Goal: Information Seeking & Learning: Check status

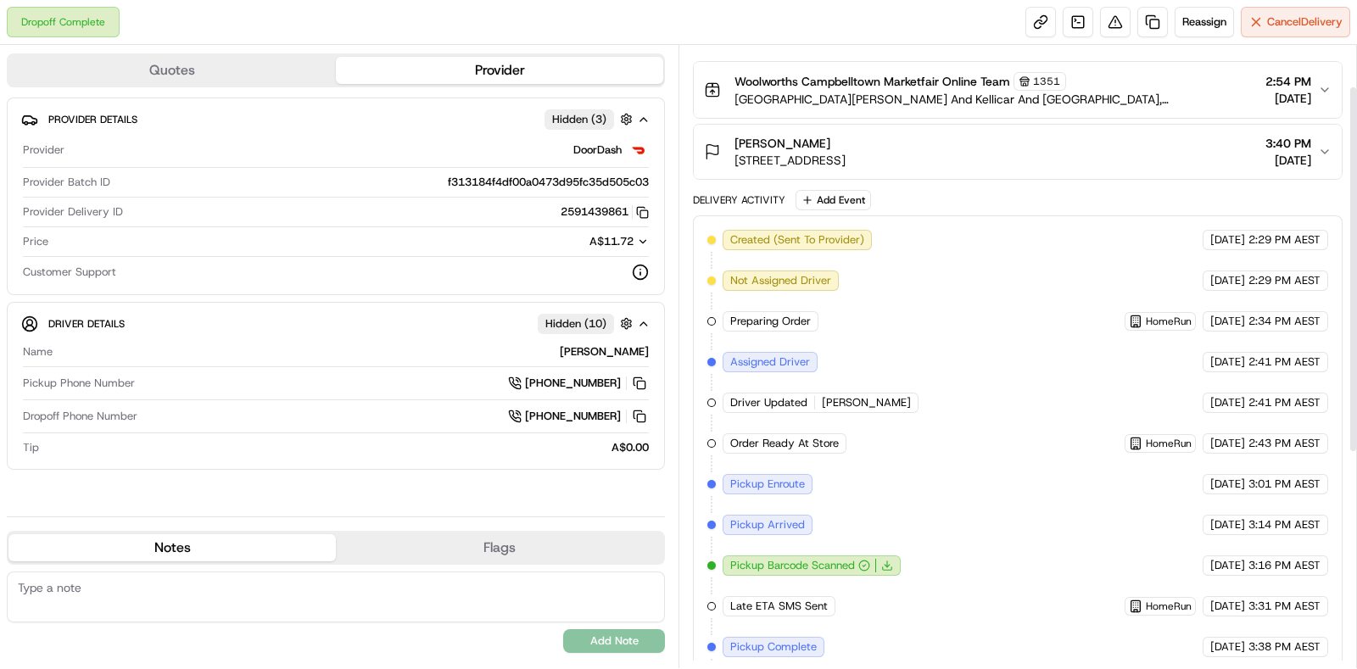
scroll to position [432, 0]
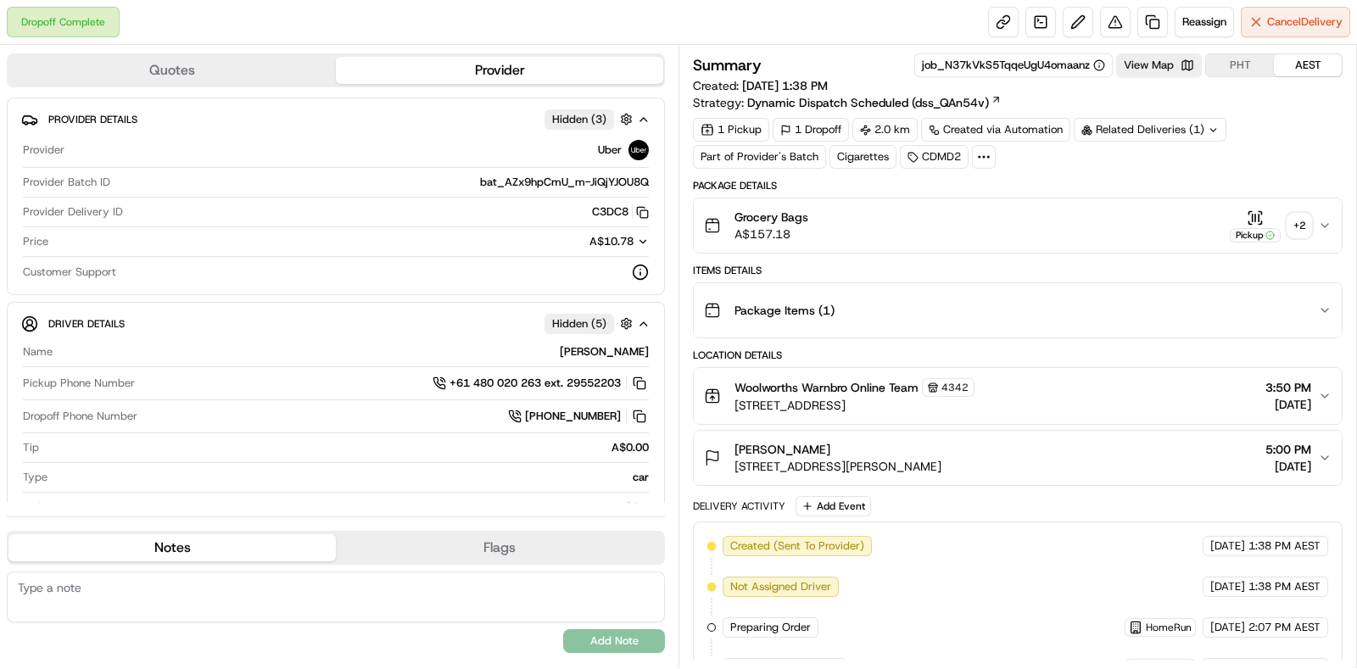
click at [1293, 222] on div "+ 2" at bounding box center [1299, 226] width 24 height 24
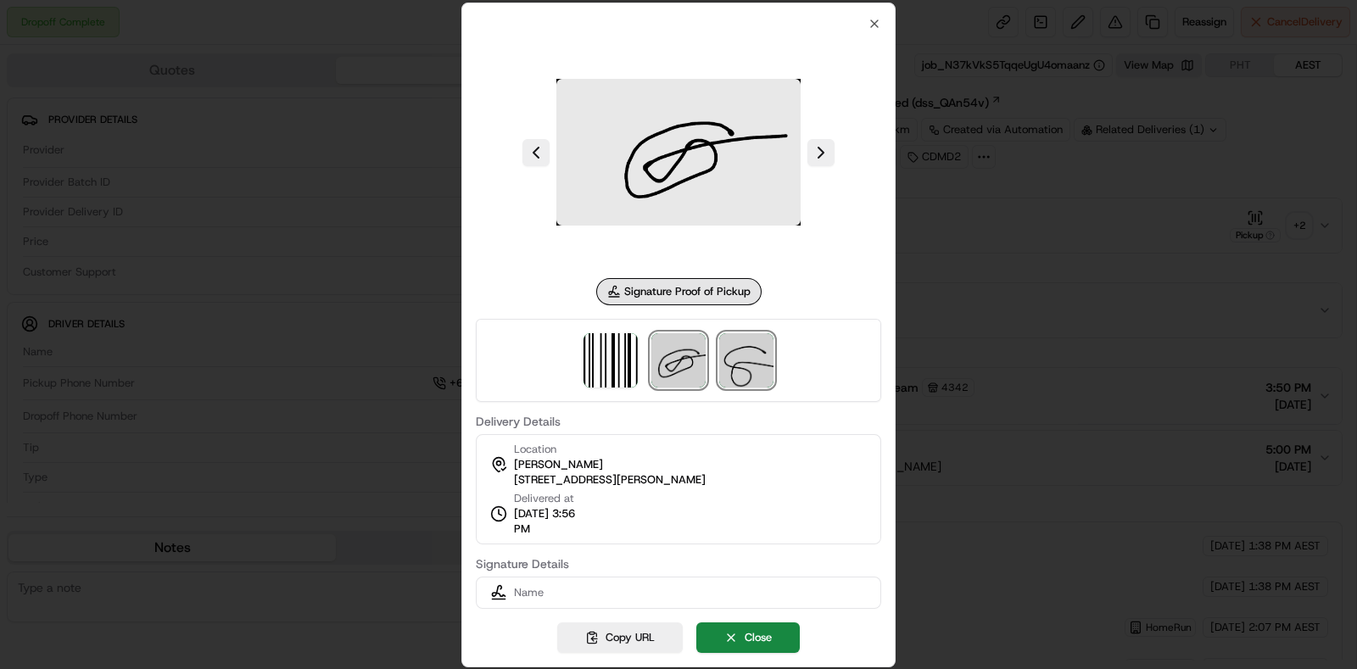
click at [744, 348] on img at bounding box center [746, 360] width 54 height 54
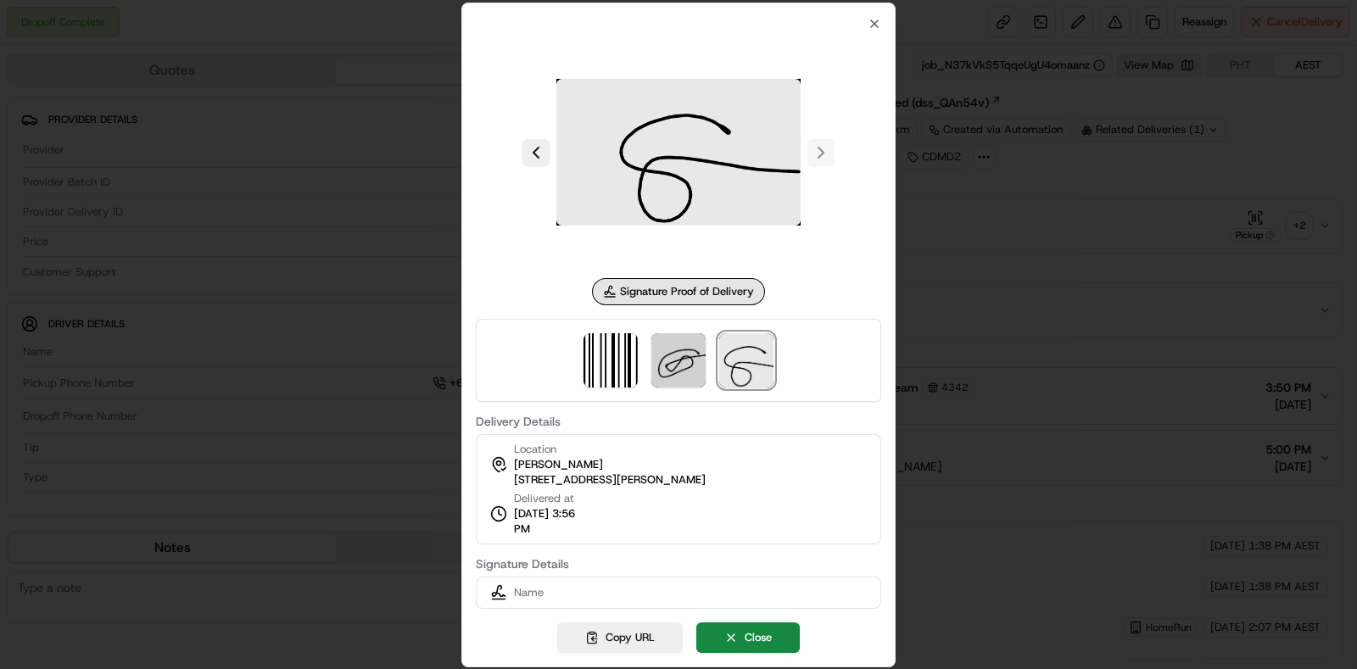
click at [913, 376] on div at bounding box center [678, 334] width 1357 height 669
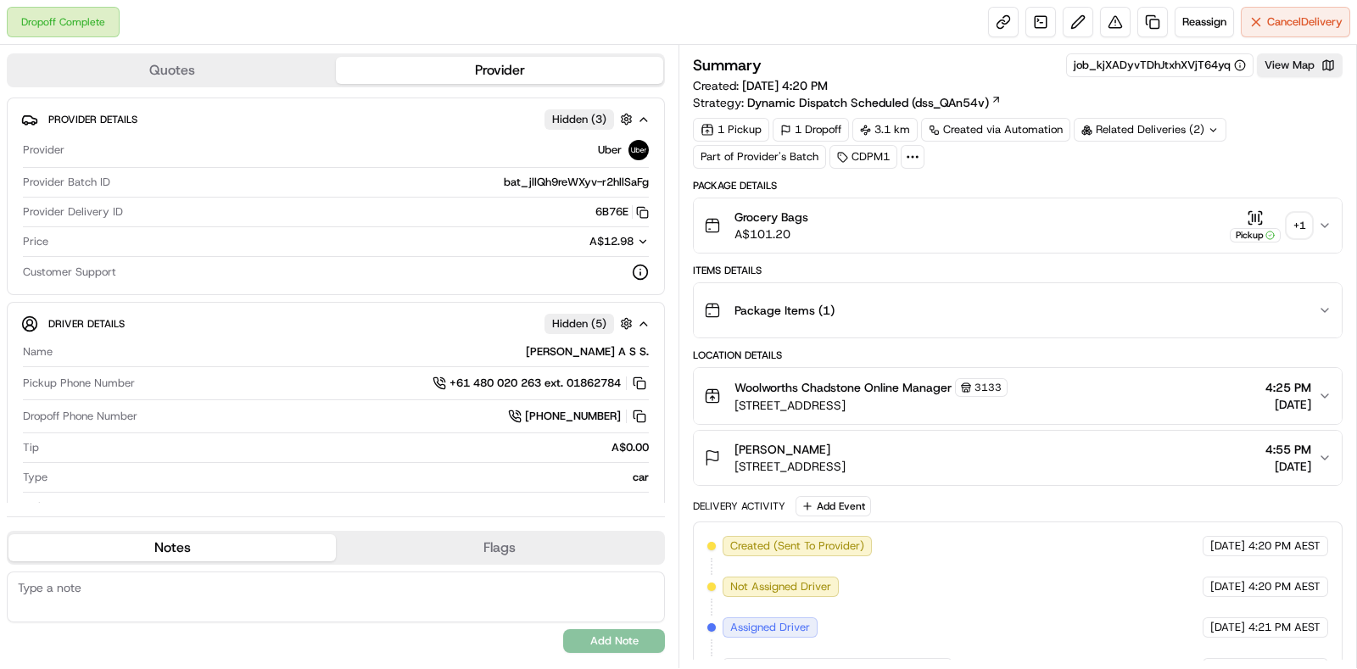
click at [1308, 218] on div "+ 1" at bounding box center [1299, 226] width 24 height 24
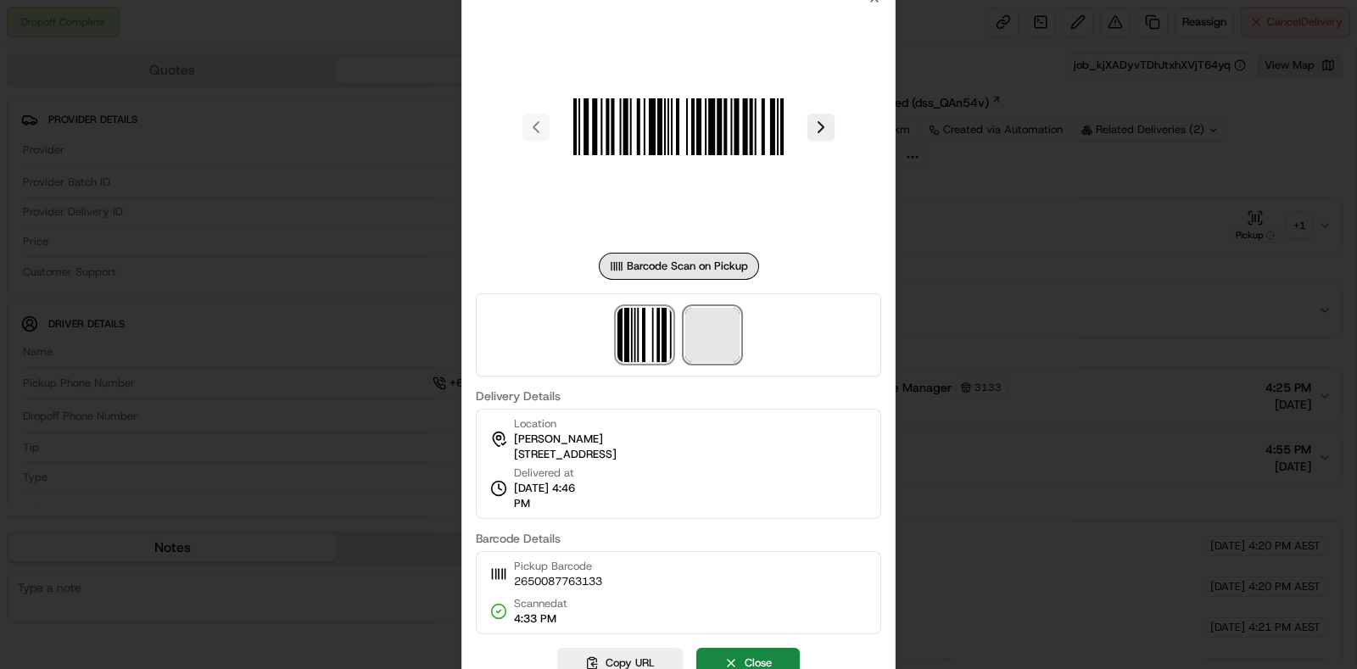
click at [725, 343] on span at bounding box center [712, 335] width 54 height 54
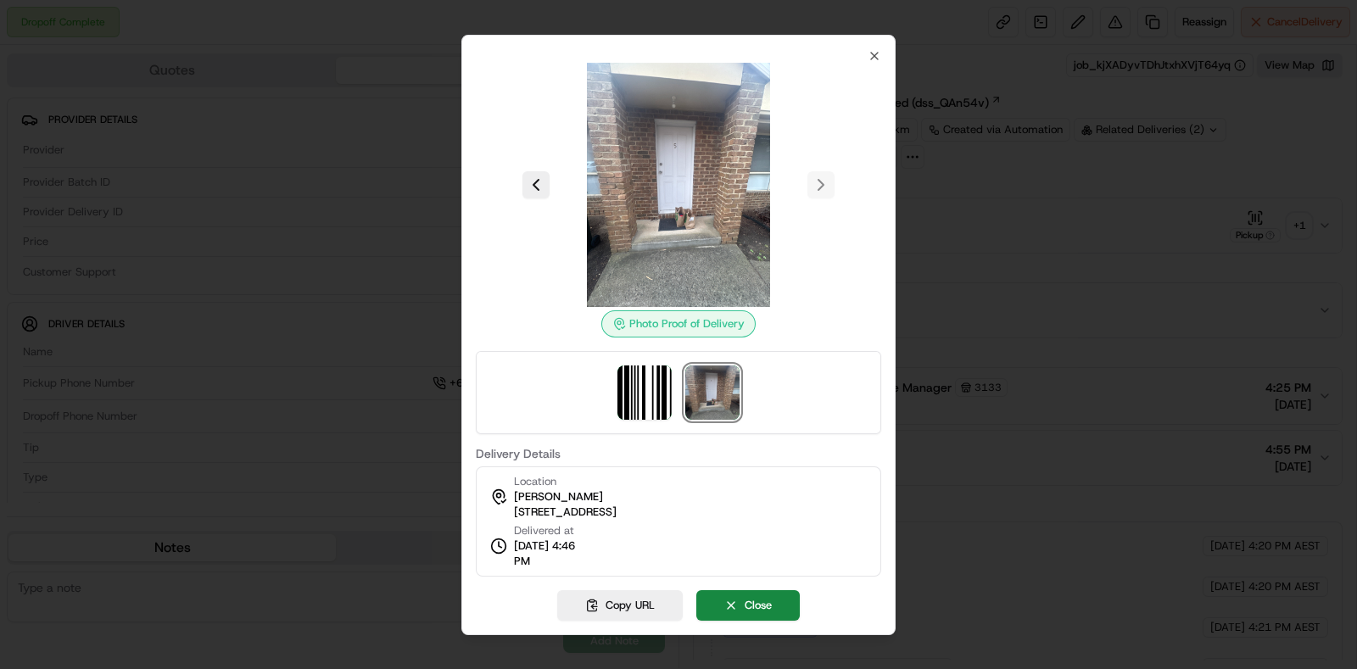
click at [976, 235] on div at bounding box center [678, 334] width 1357 height 669
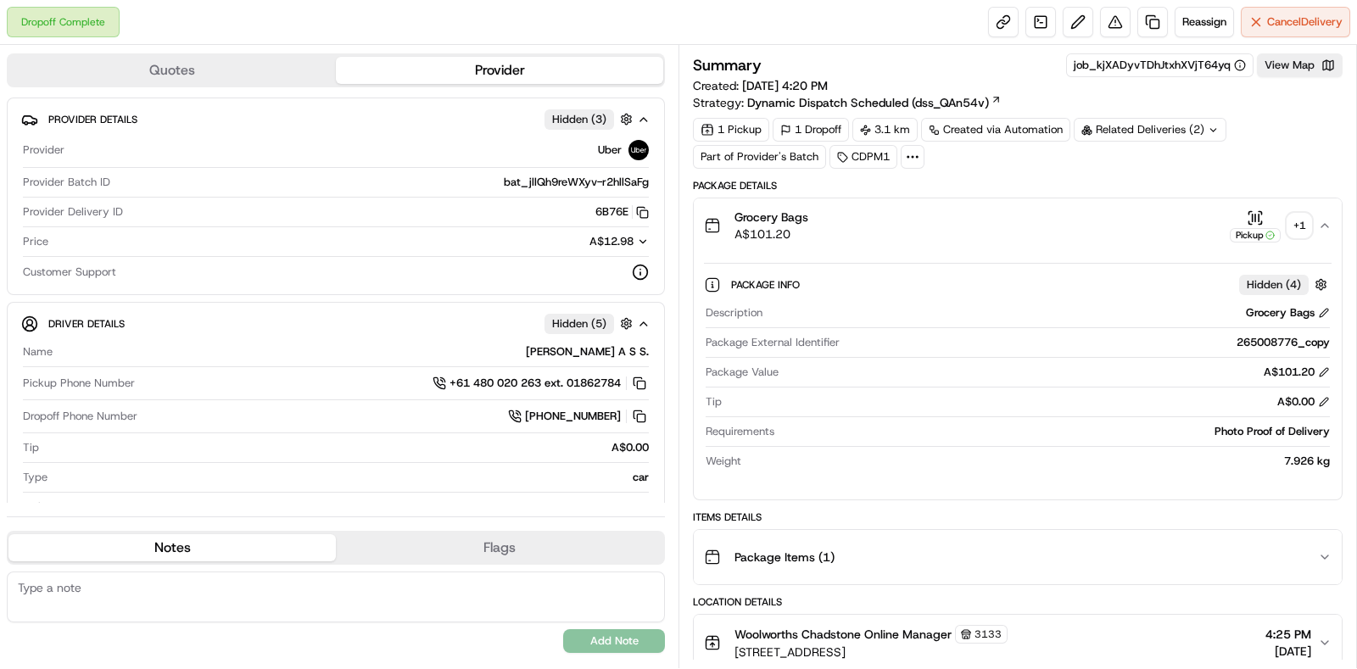
click at [1138, 130] on div "Related Deliveries (2)" at bounding box center [1149, 130] width 153 height 24
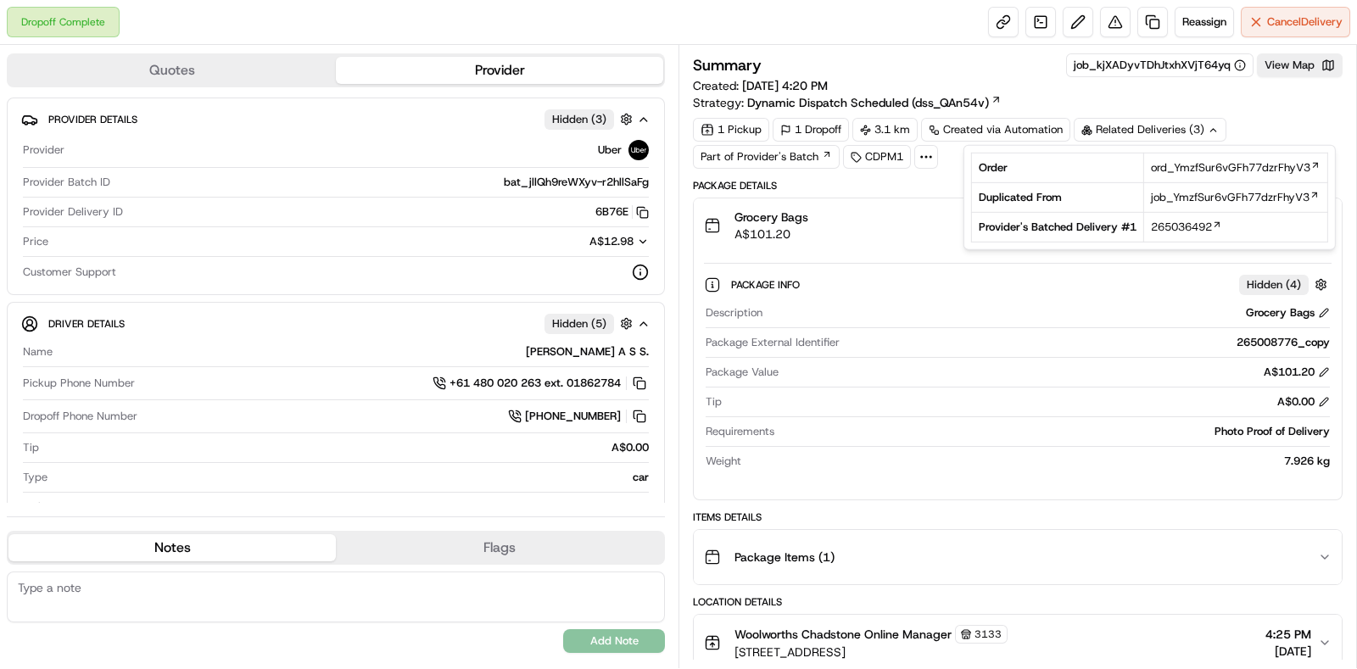
click at [1177, 216] on td "265036492" at bounding box center [1235, 227] width 184 height 30
click at [1174, 226] on span "265036492" at bounding box center [1181, 227] width 61 height 15
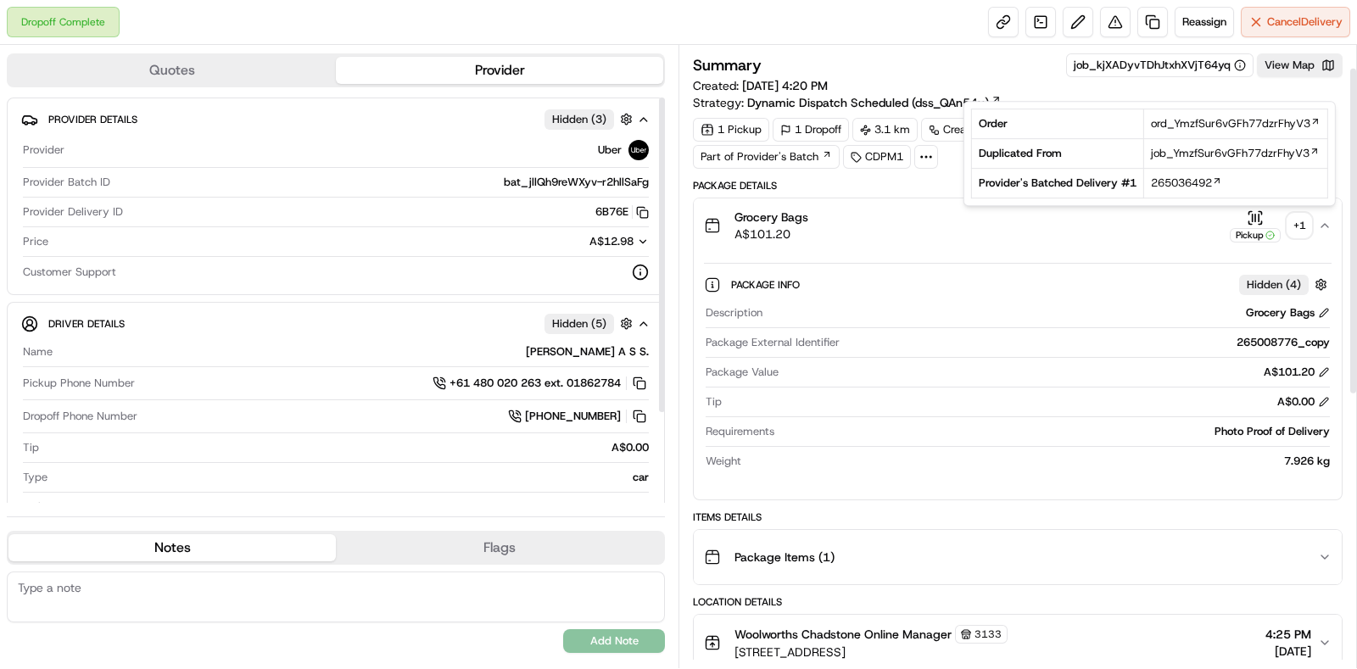
scroll to position [211, 0]
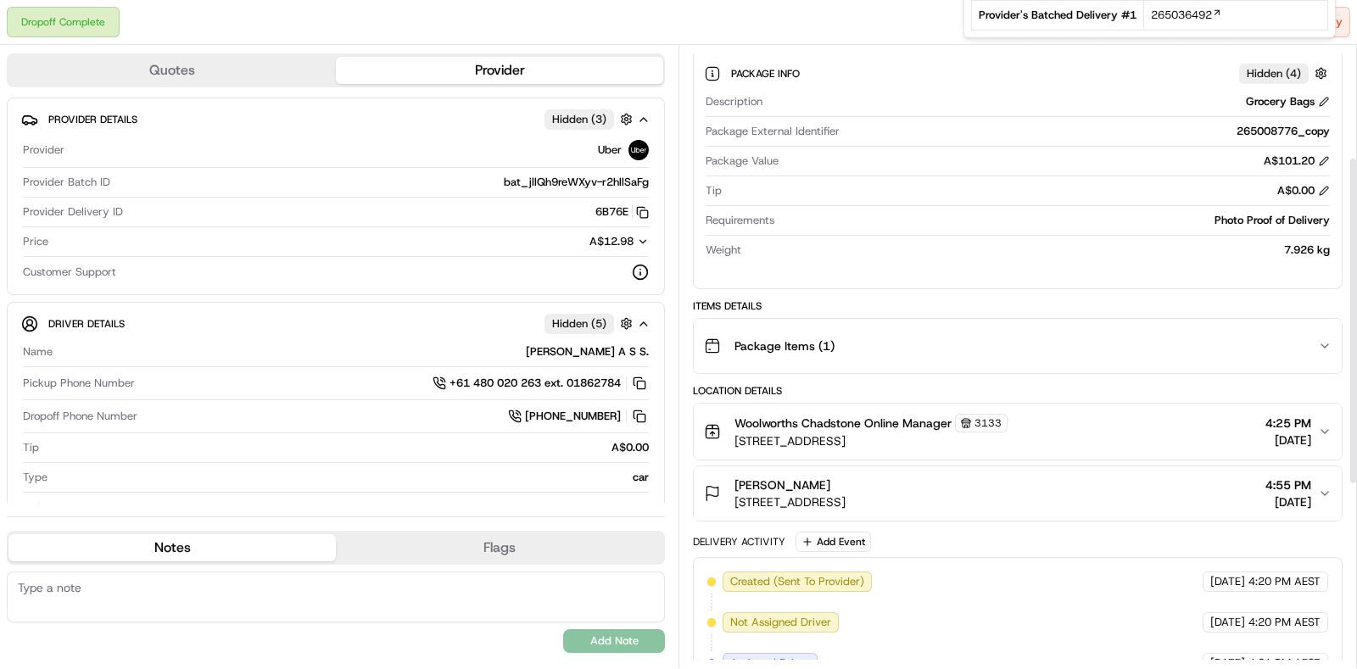
click at [1166, 358] on div "Package Items ( 1 )" at bounding box center [1011, 346] width 614 height 34
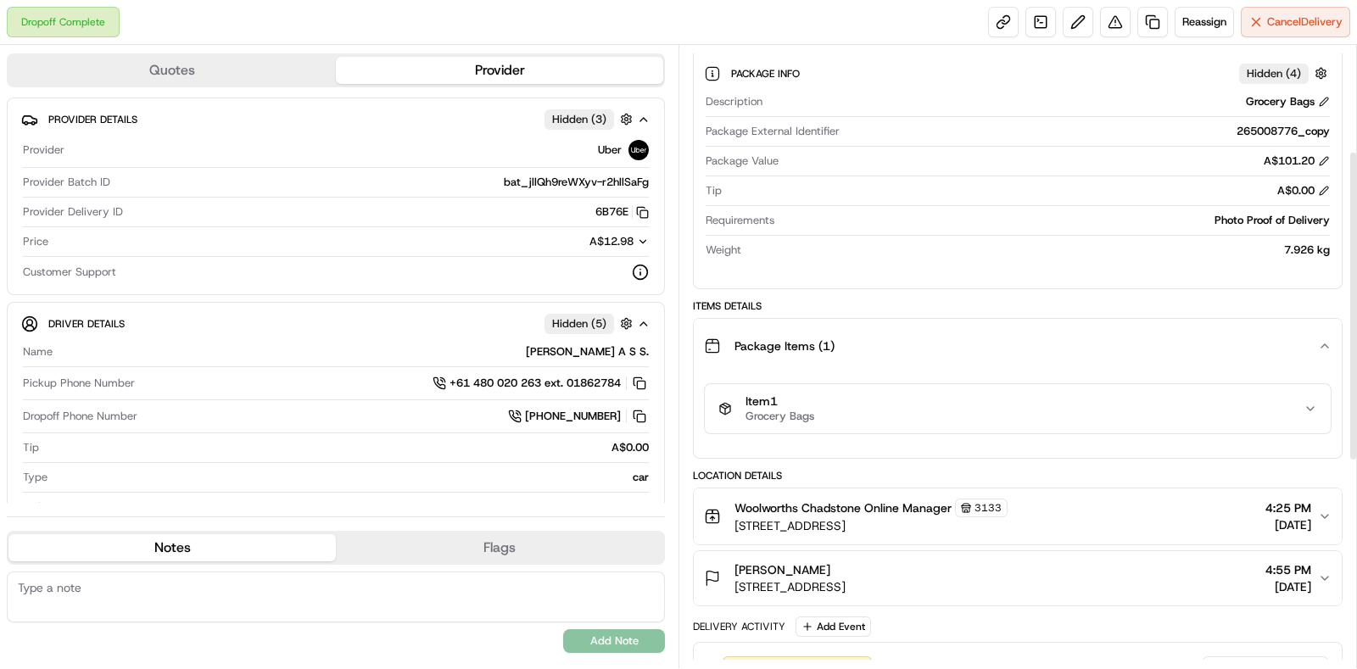
click at [1165, 410] on div "Item 1 Grocery Bags" at bounding box center [1010, 408] width 585 height 29
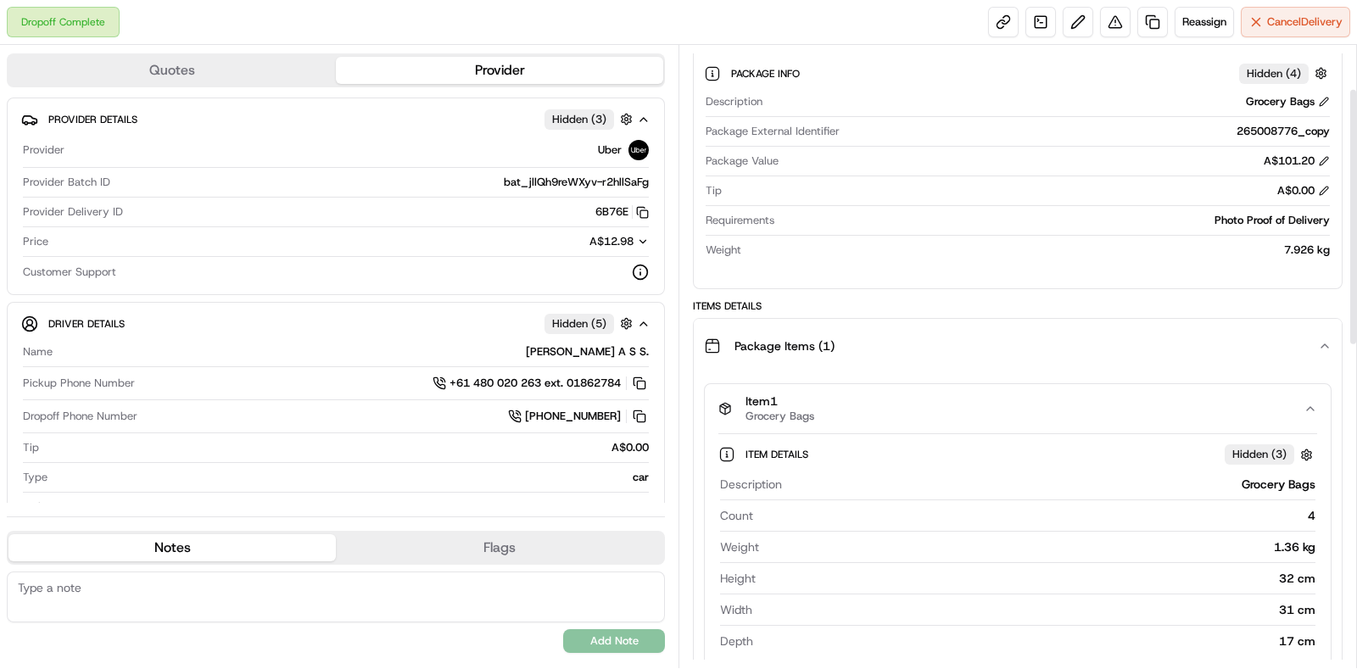
scroll to position [0, 0]
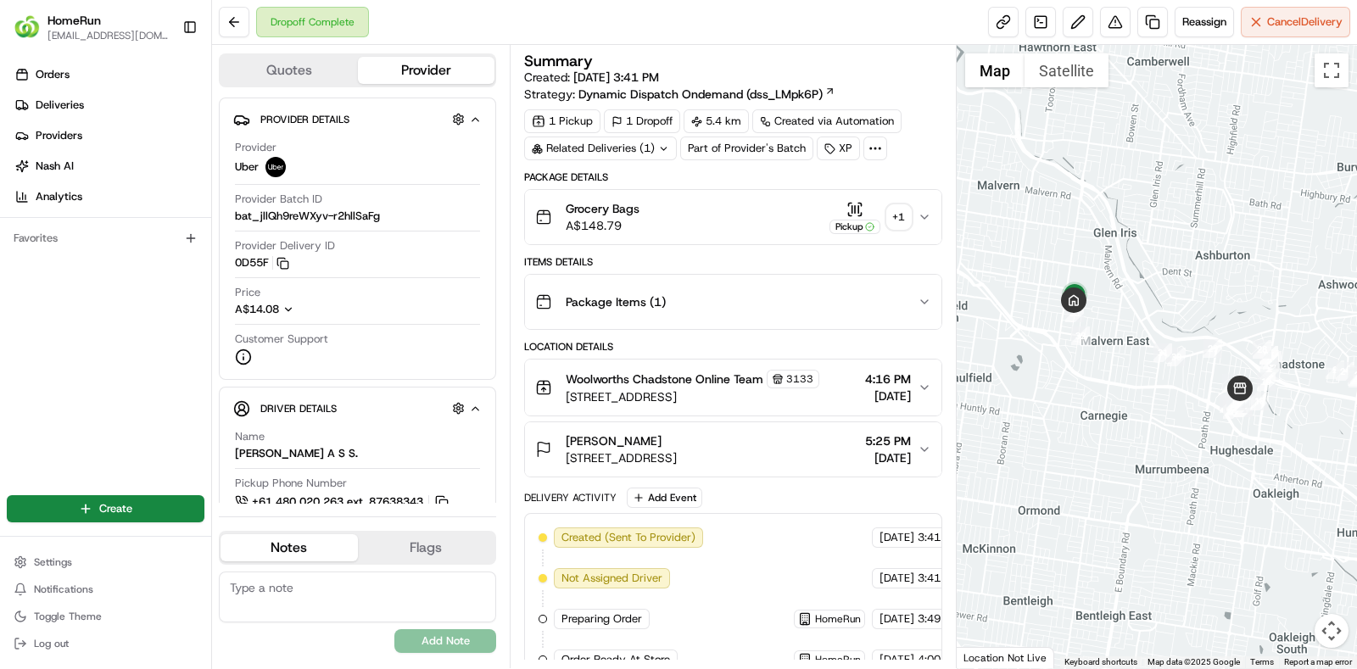
click at [892, 214] on div "+ 1" at bounding box center [899, 217] width 24 height 24
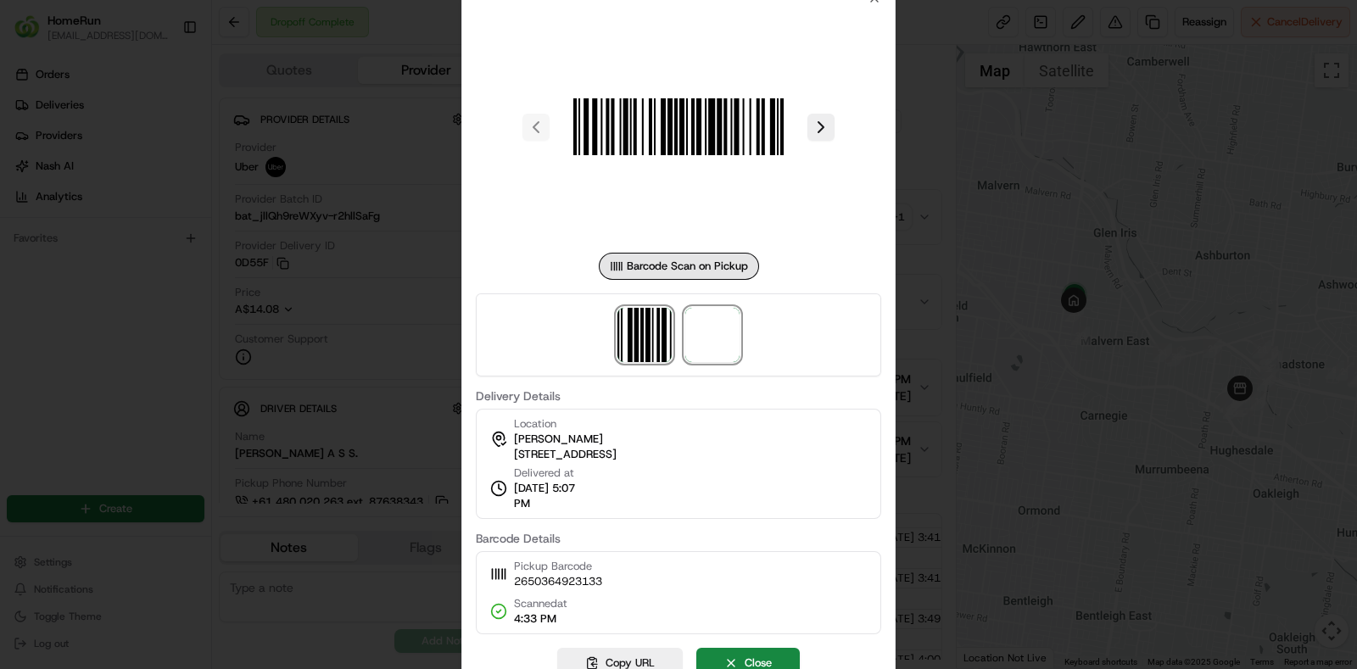
click at [698, 361] on span at bounding box center [712, 335] width 54 height 54
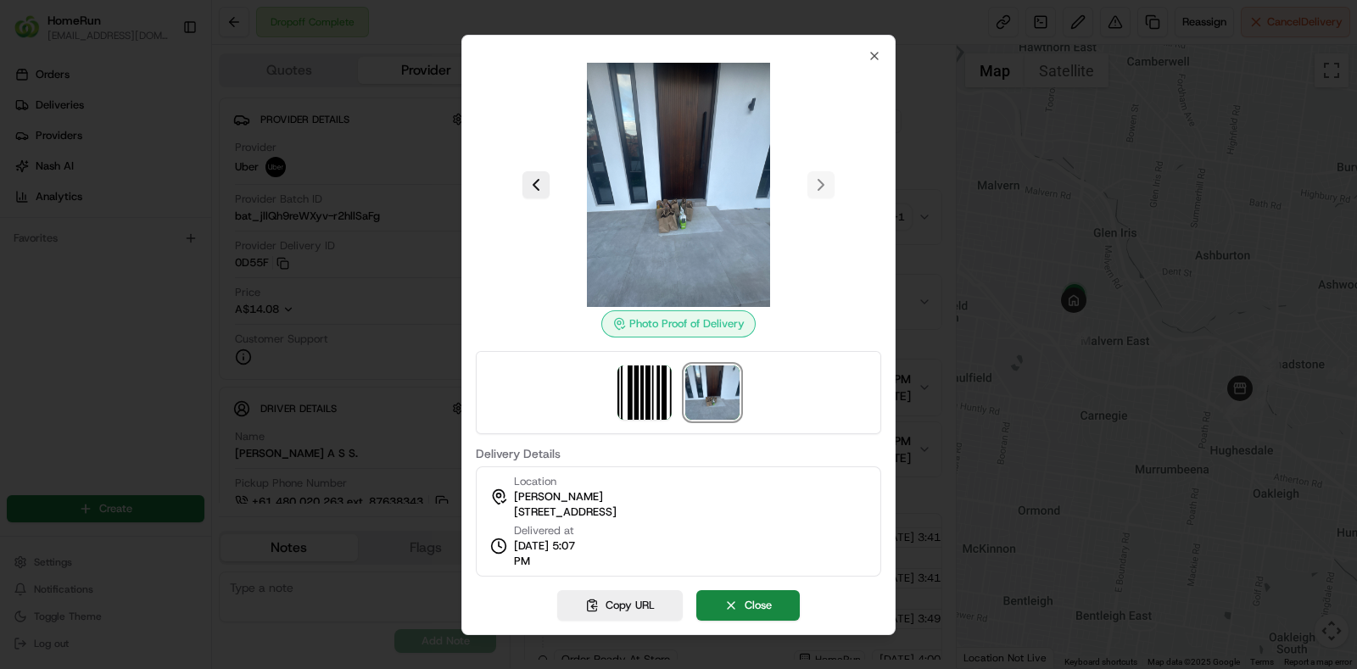
click at [899, 184] on div at bounding box center [678, 334] width 1357 height 669
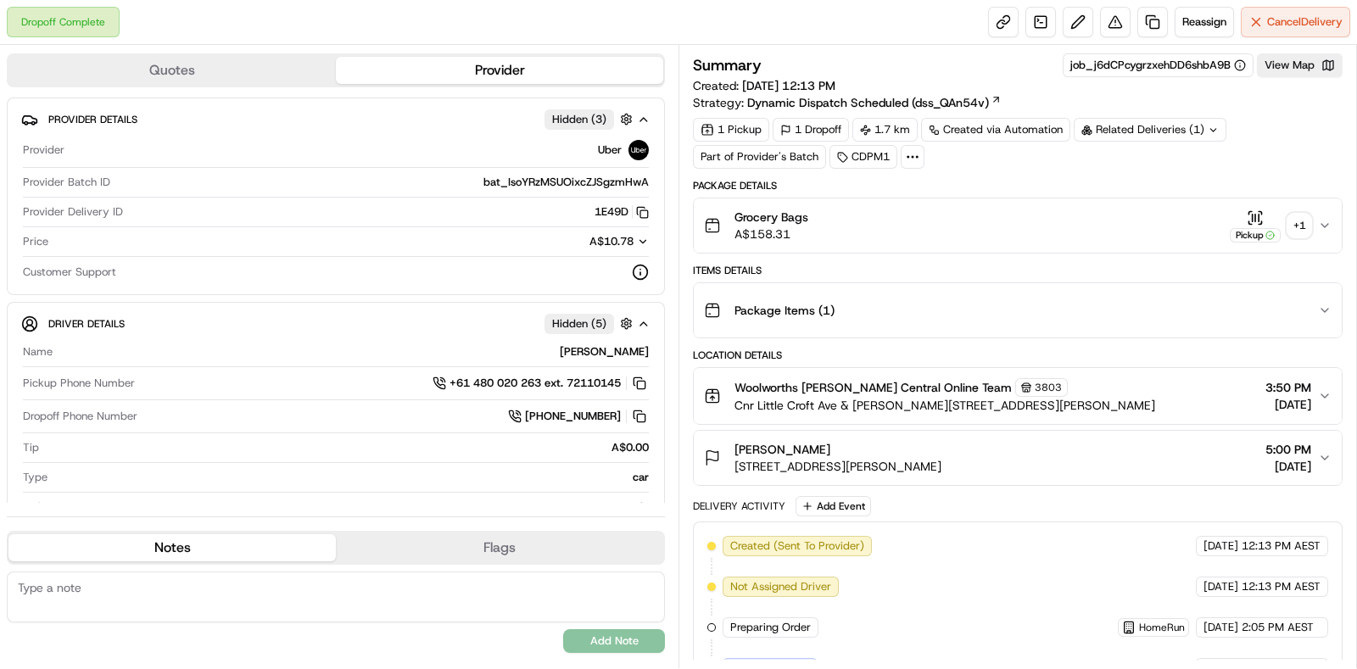
click at [1314, 217] on div "Grocery Bags A$158.31 Pickup + 1" at bounding box center [1011, 226] width 614 height 34
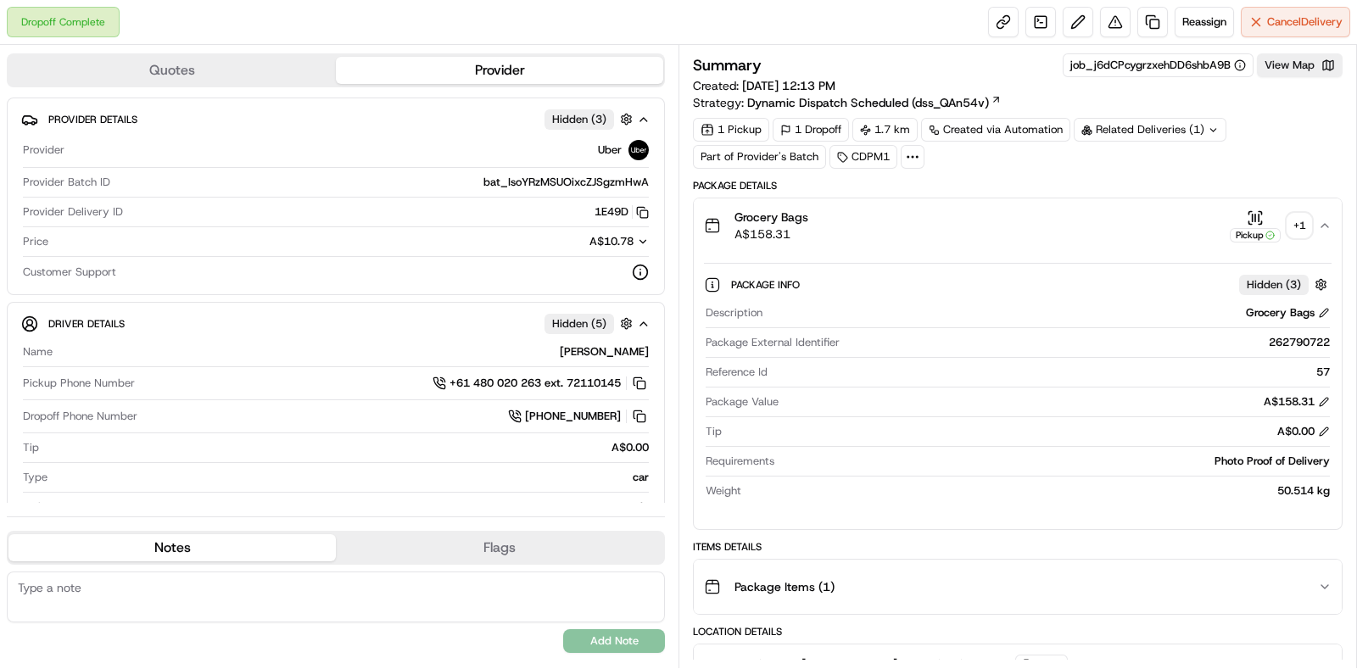
click at [1300, 226] on div "+ 1" at bounding box center [1299, 226] width 24 height 24
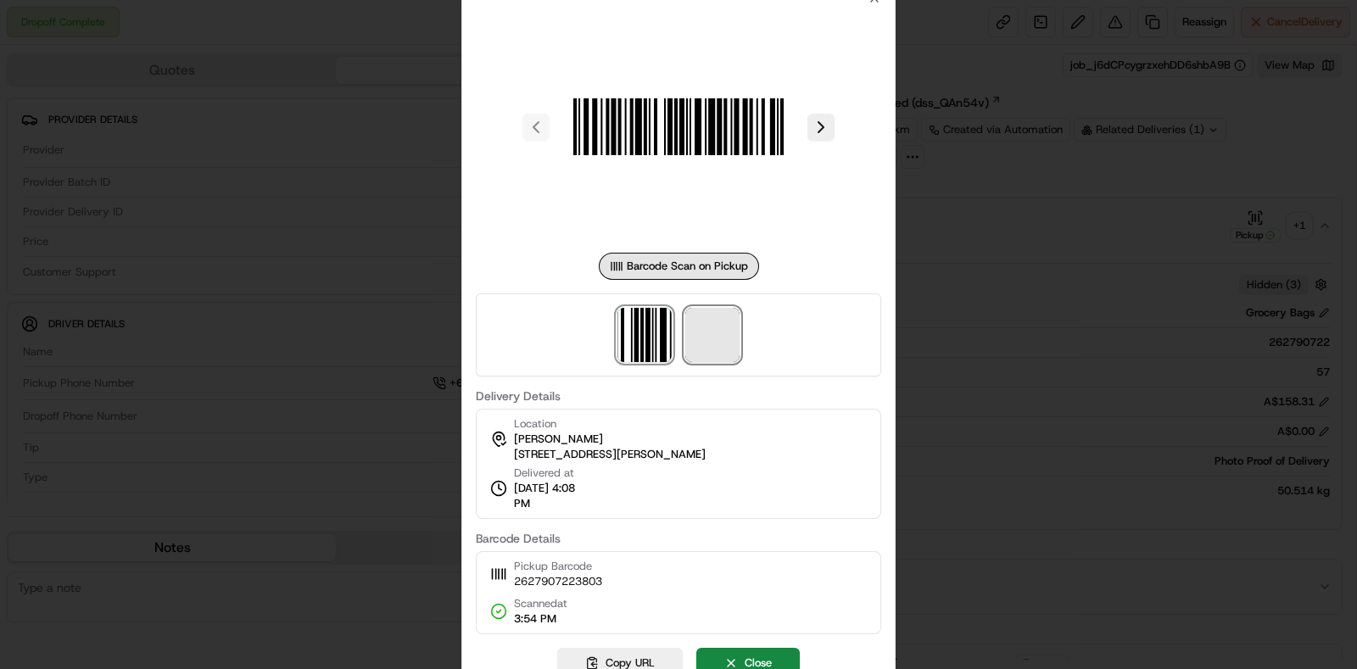
click at [700, 338] on span at bounding box center [712, 335] width 54 height 54
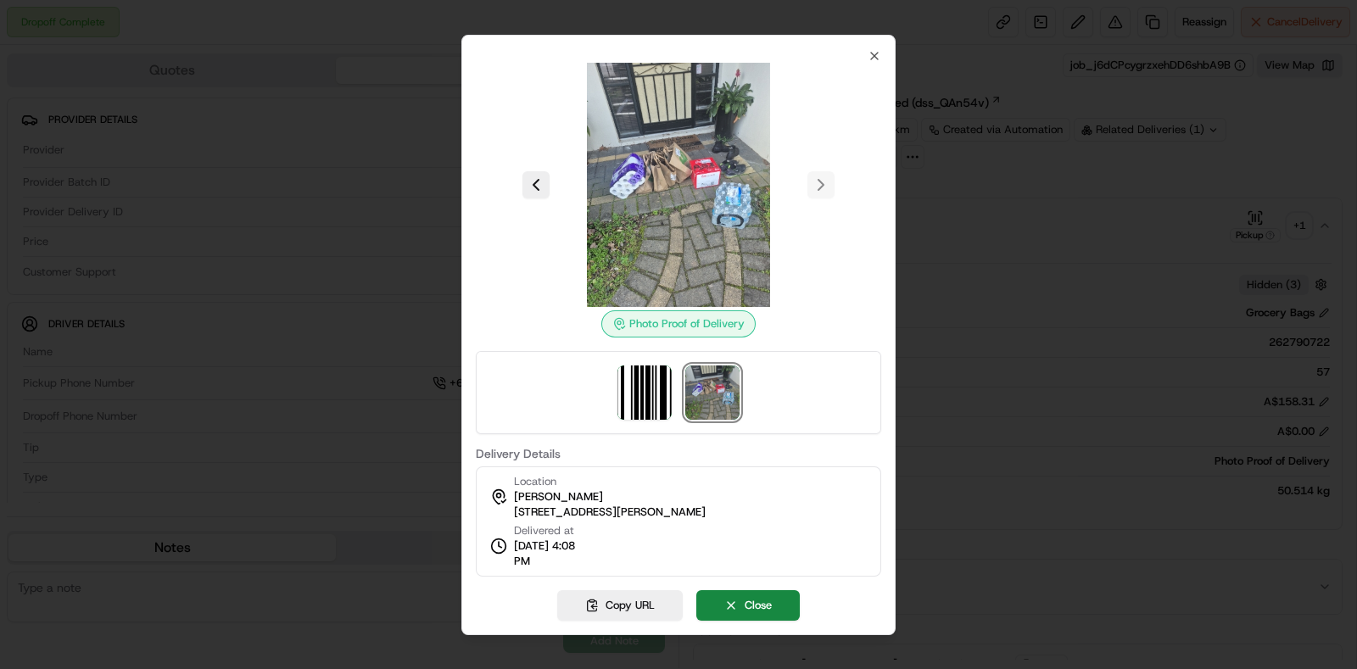
click at [1237, 313] on div at bounding box center [678, 334] width 1357 height 669
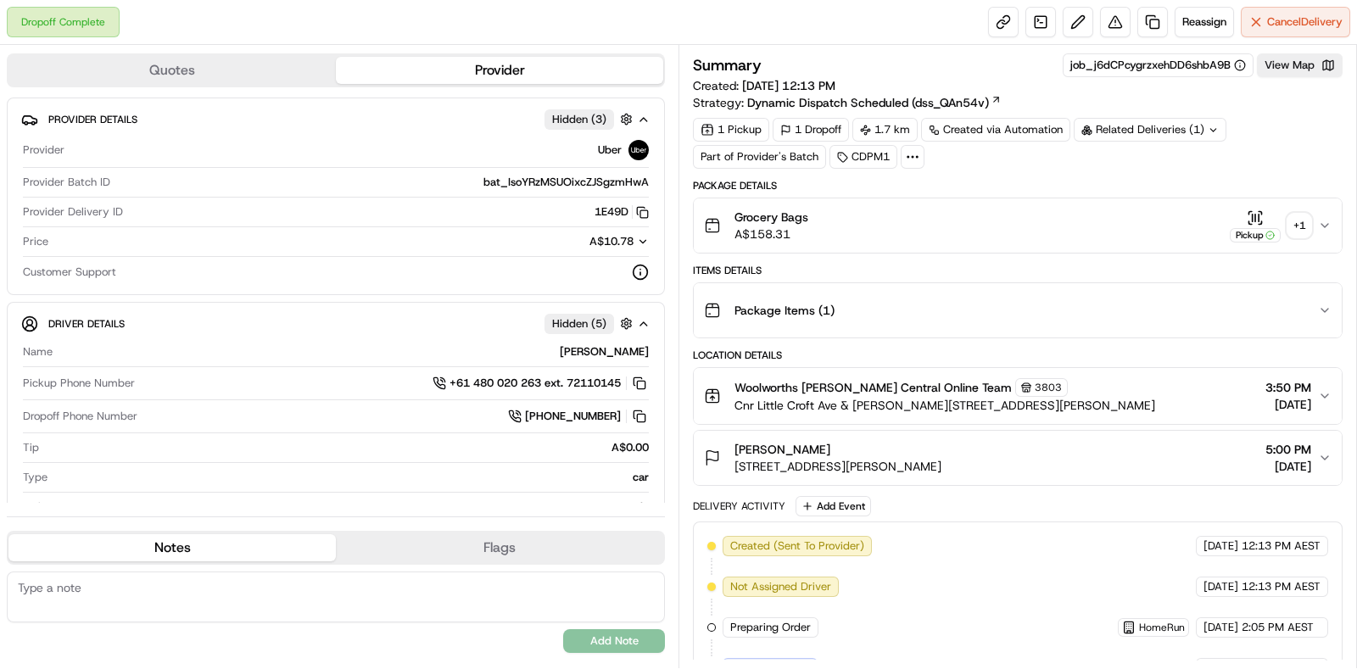
click at [1138, 240] on div "Grocery Bags A$158.31 Pickup + 1" at bounding box center [1011, 226] width 614 height 34
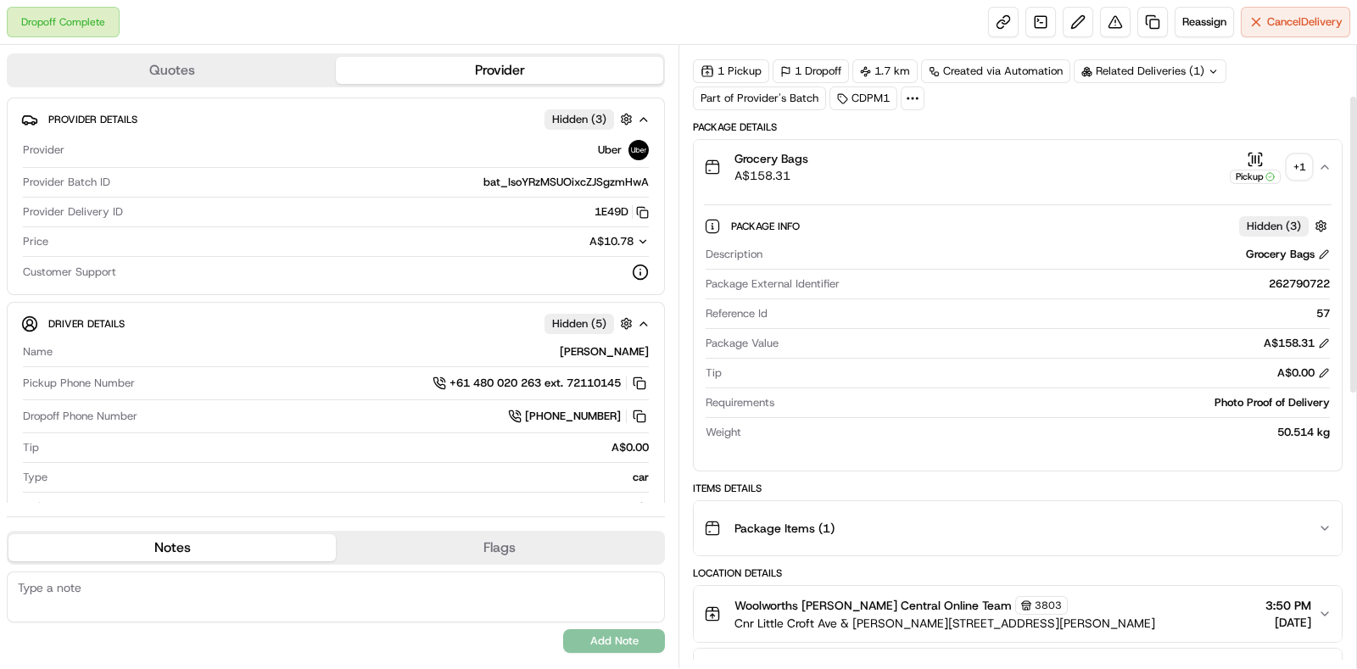
scroll to position [105, 0]
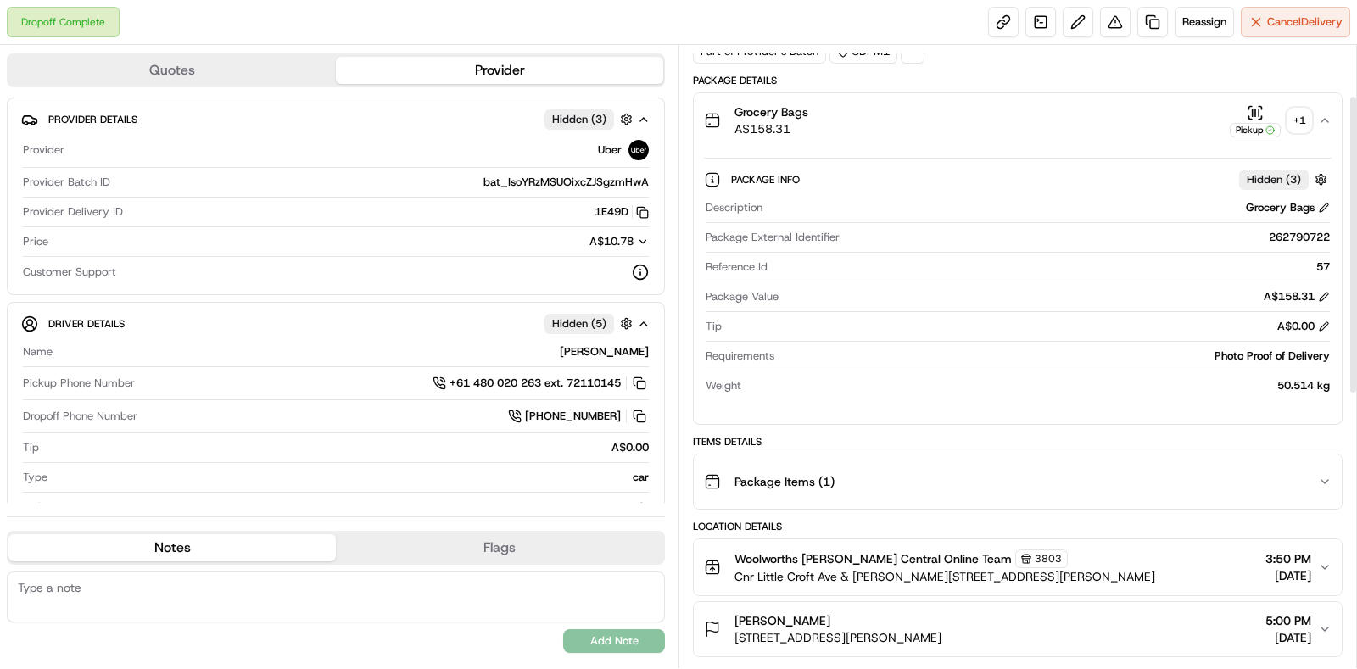
click at [1078, 458] on button "Package Items ( 1 )" at bounding box center [1018, 481] width 648 height 54
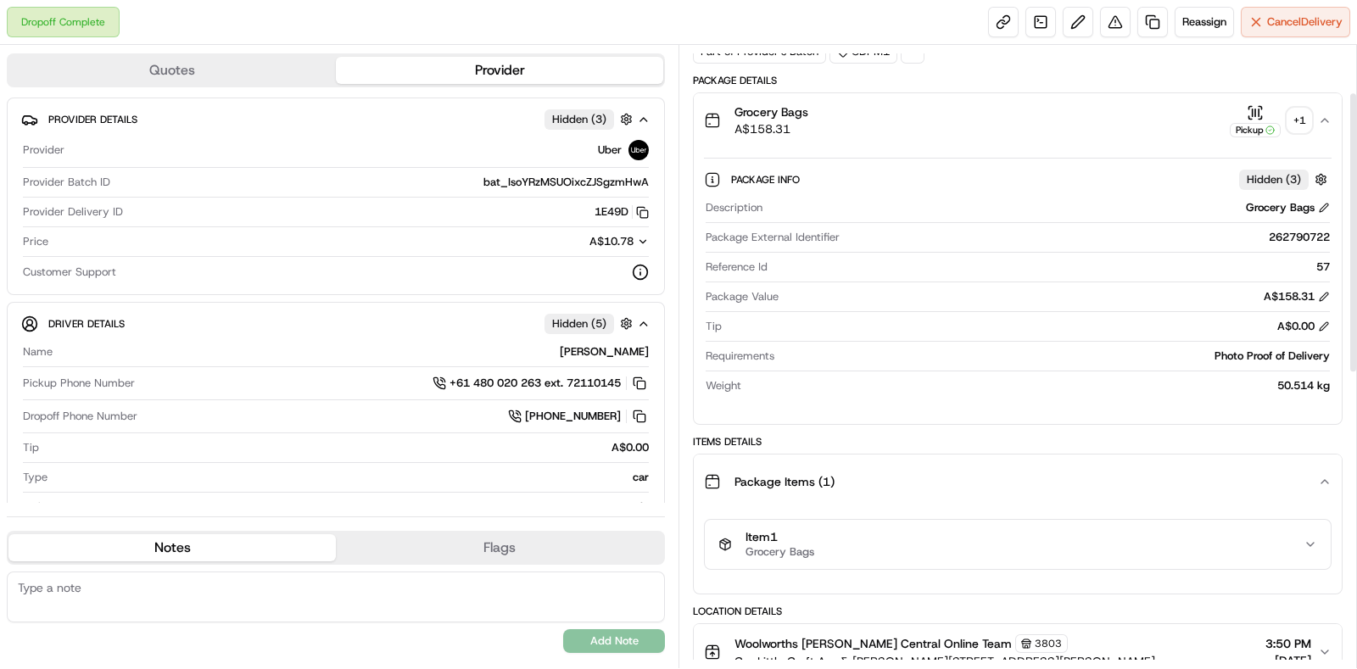
click at [1047, 538] on div "Item 1 Grocery Bags" at bounding box center [1010, 544] width 585 height 29
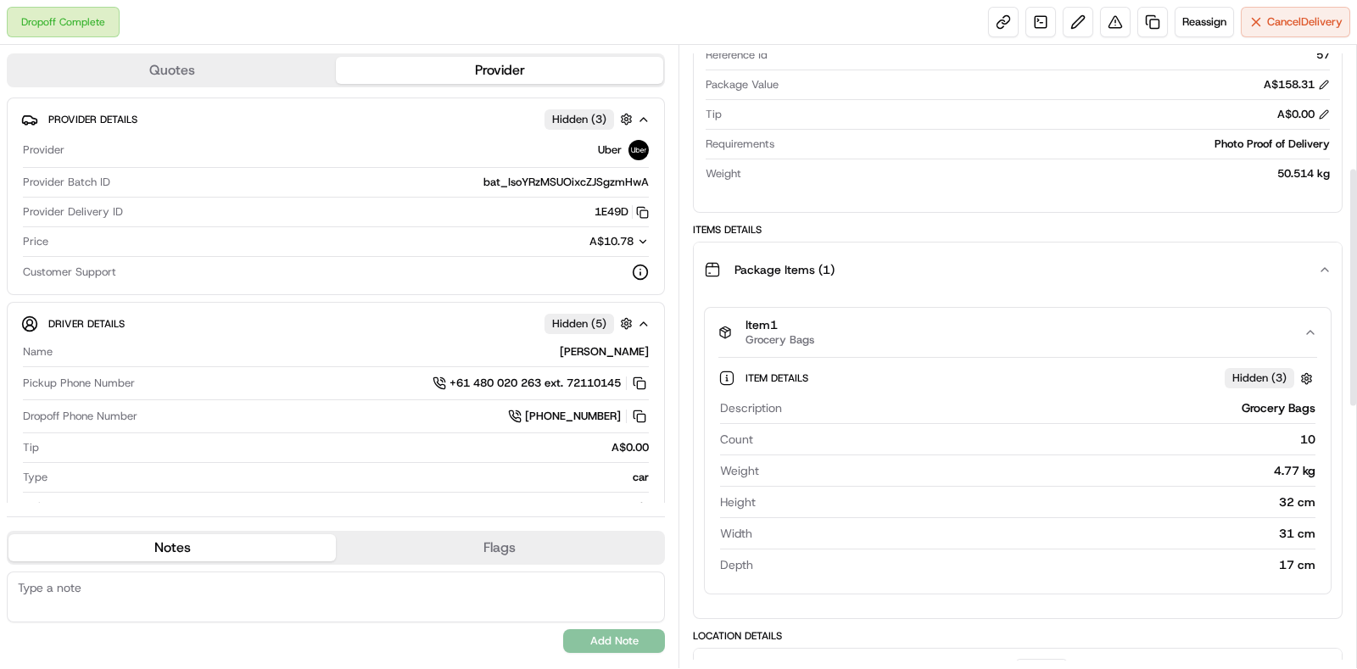
scroll to position [318, 0]
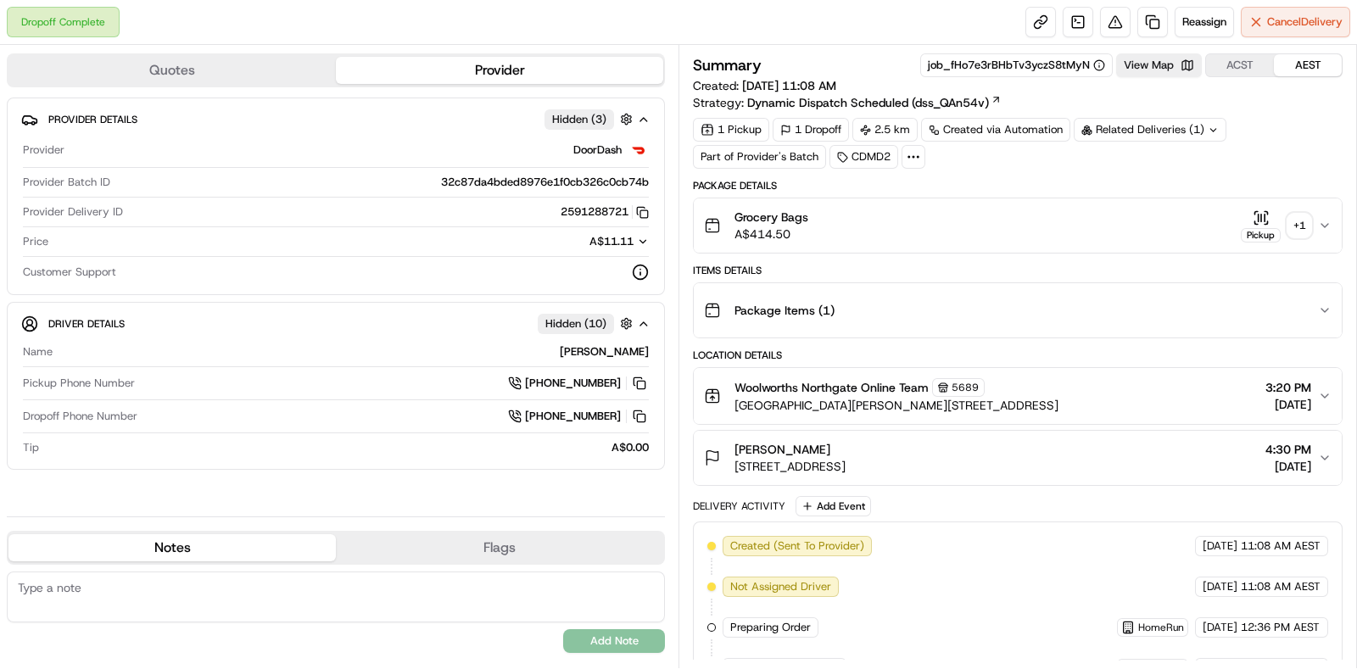
click at [1287, 221] on div "+ 1" at bounding box center [1299, 226] width 24 height 24
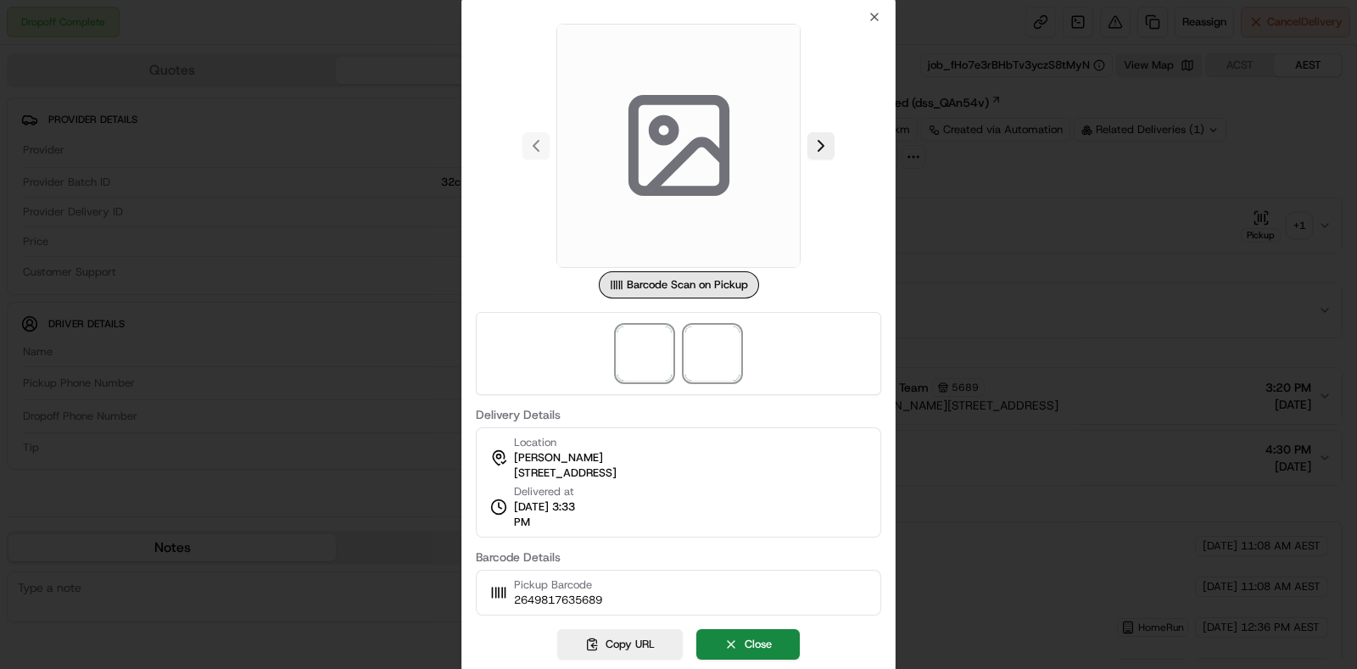
click at [700, 348] on span at bounding box center [712, 353] width 54 height 54
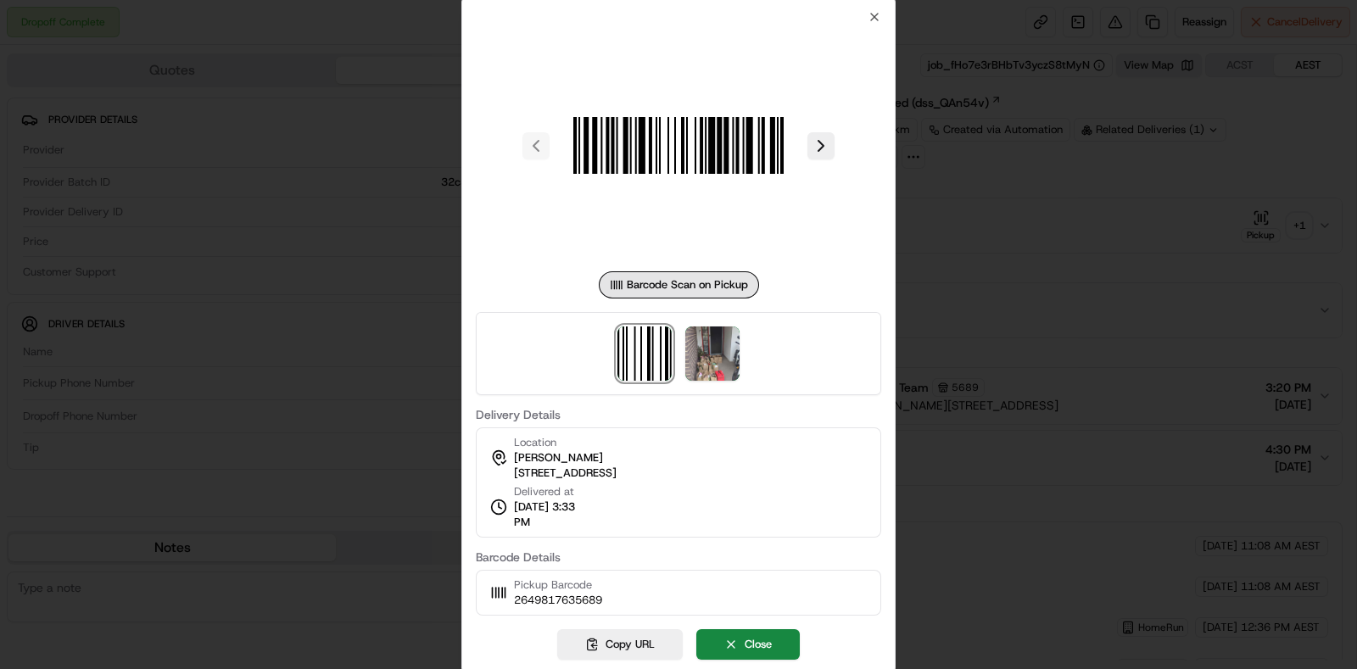
click at [972, 248] on div at bounding box center [678, 334] width 1357 height 669
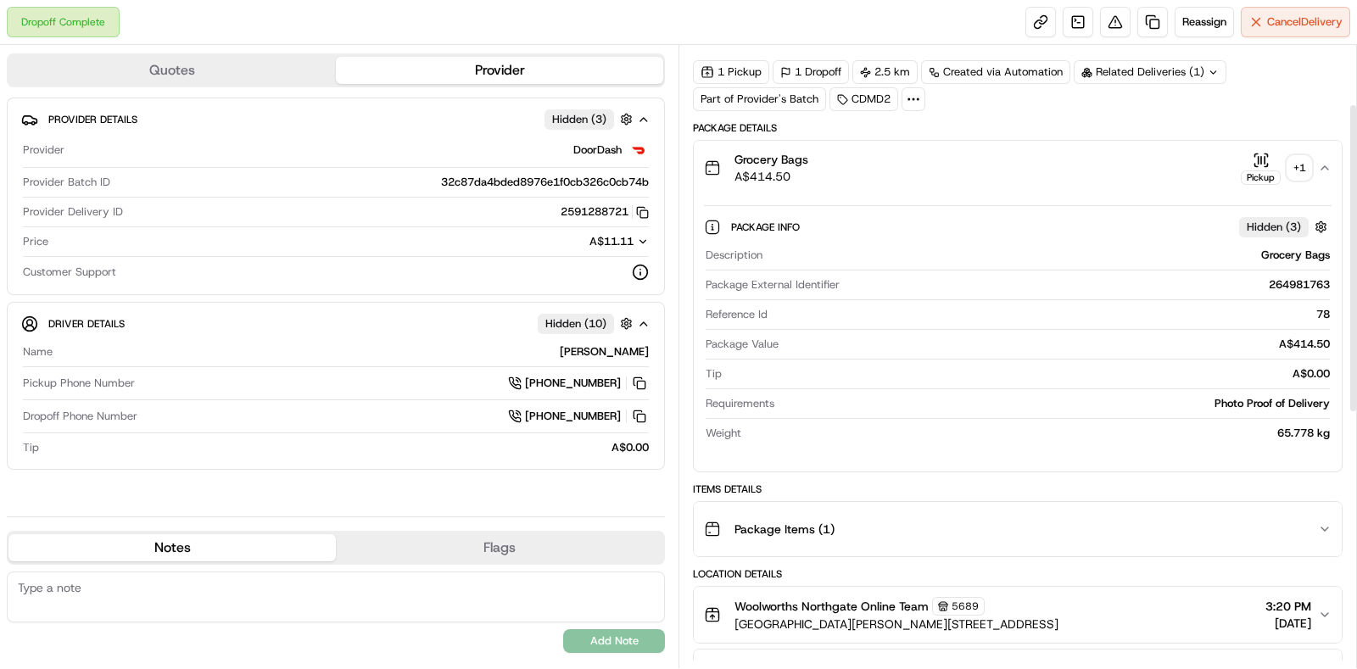
scroll to position [211, 0]
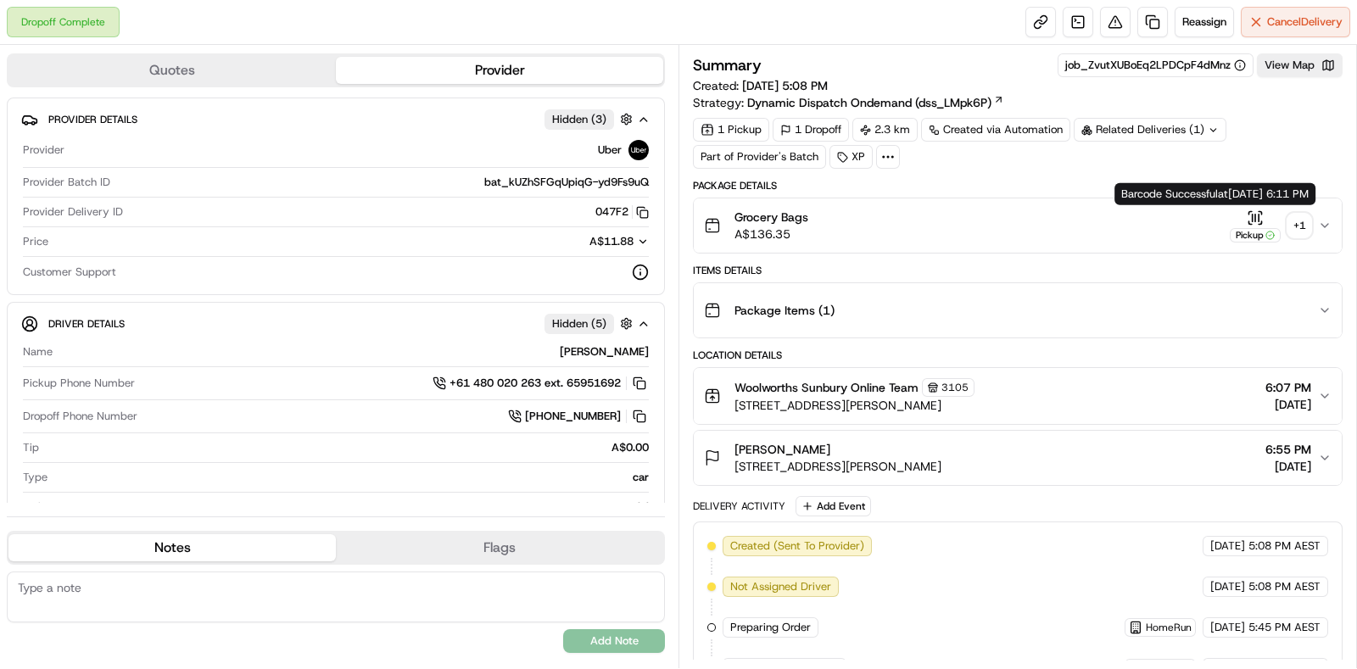
click at [1294, 226] on div "+ 1" at bounding box center [1299, 226] width 24 height 24
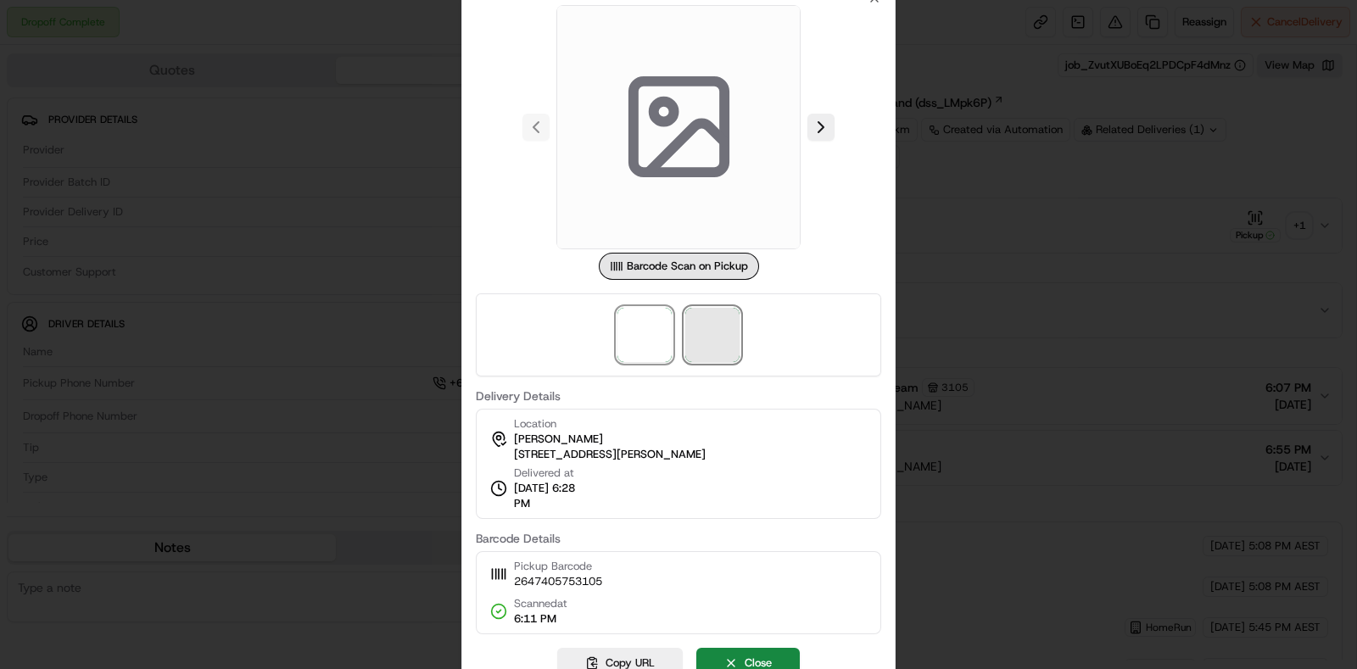
click at [705, 335] on span at bounding box center [712, 335] width 54 height 54
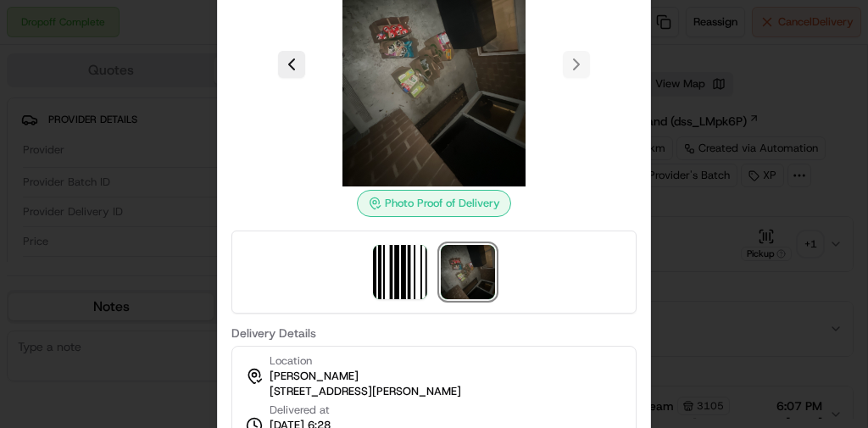
click at [690, 166] on div at bounding box center [434, 214] width 868 height 428
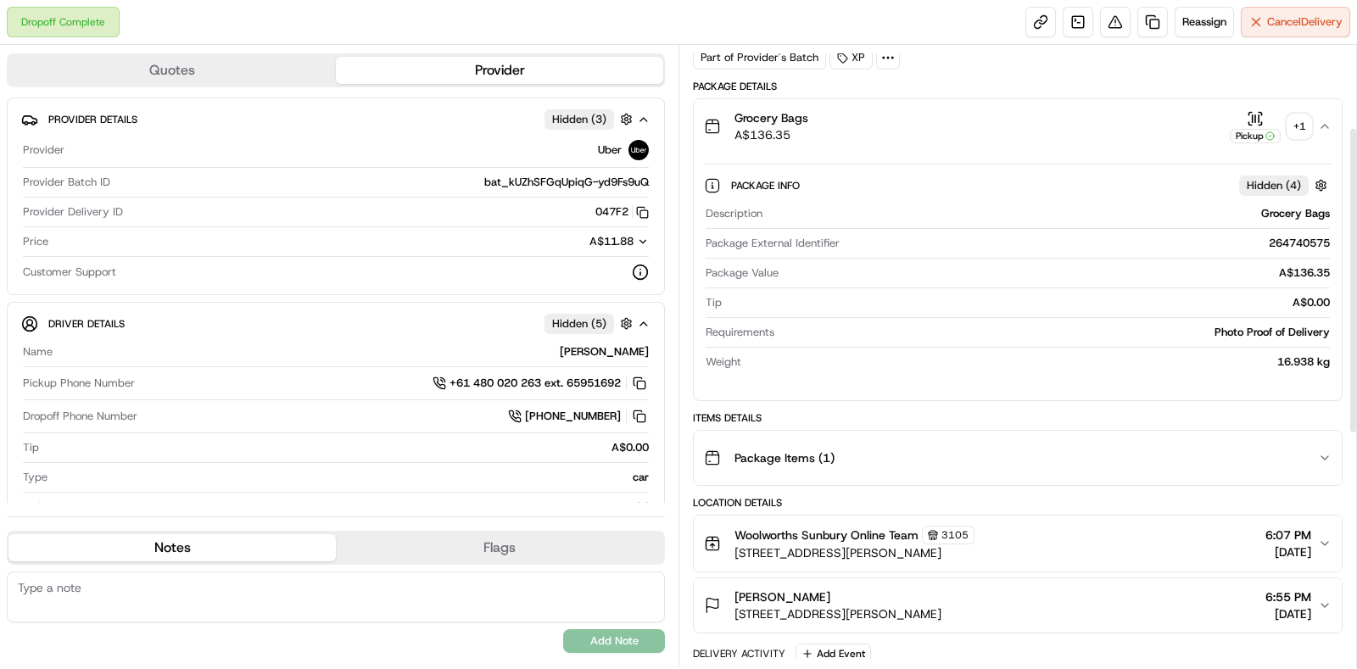
scroll to position [211, 0]
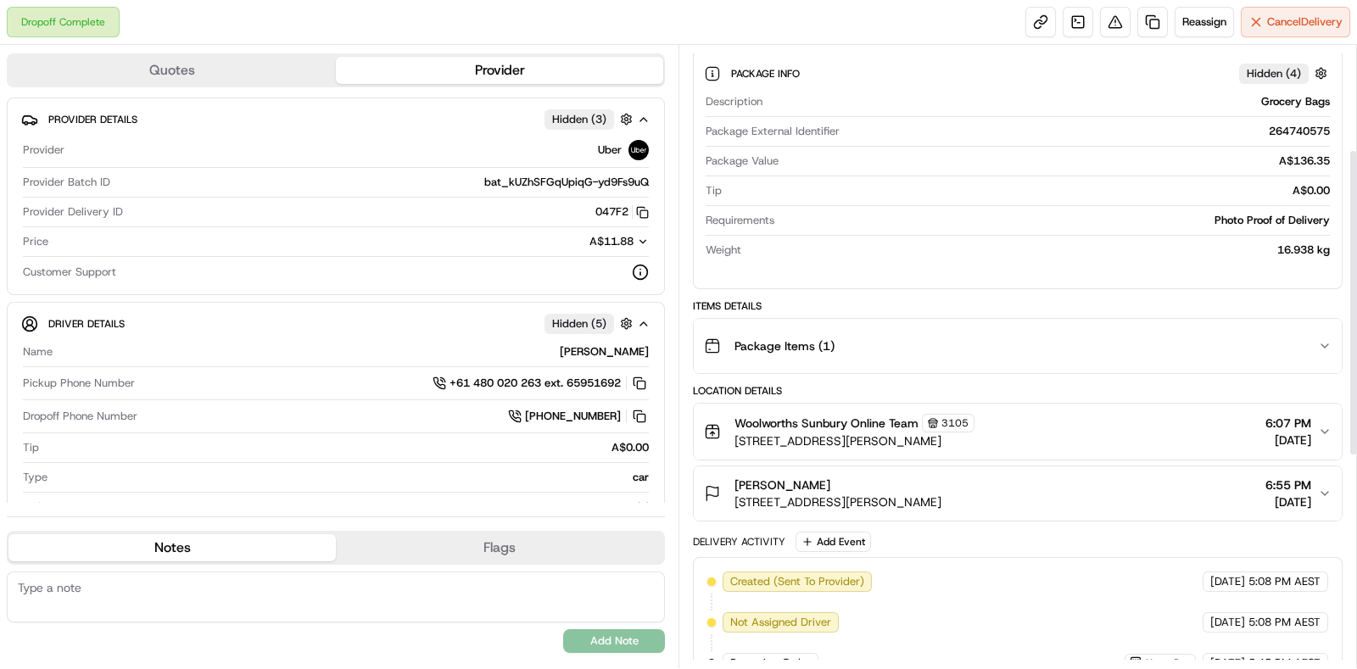
drag, startPoint x: 1104, startPoint y: 297, endPoint x: 1089, endPoint y: 313, distance: 21.6
click at [1100, 302] on div "Items Details" at bounding box center [1017, 306] width 649 height 14
click at [1084, 348] on div "Package Items ( 1 )" at bounding box center [1011, 346] width 614 height 34
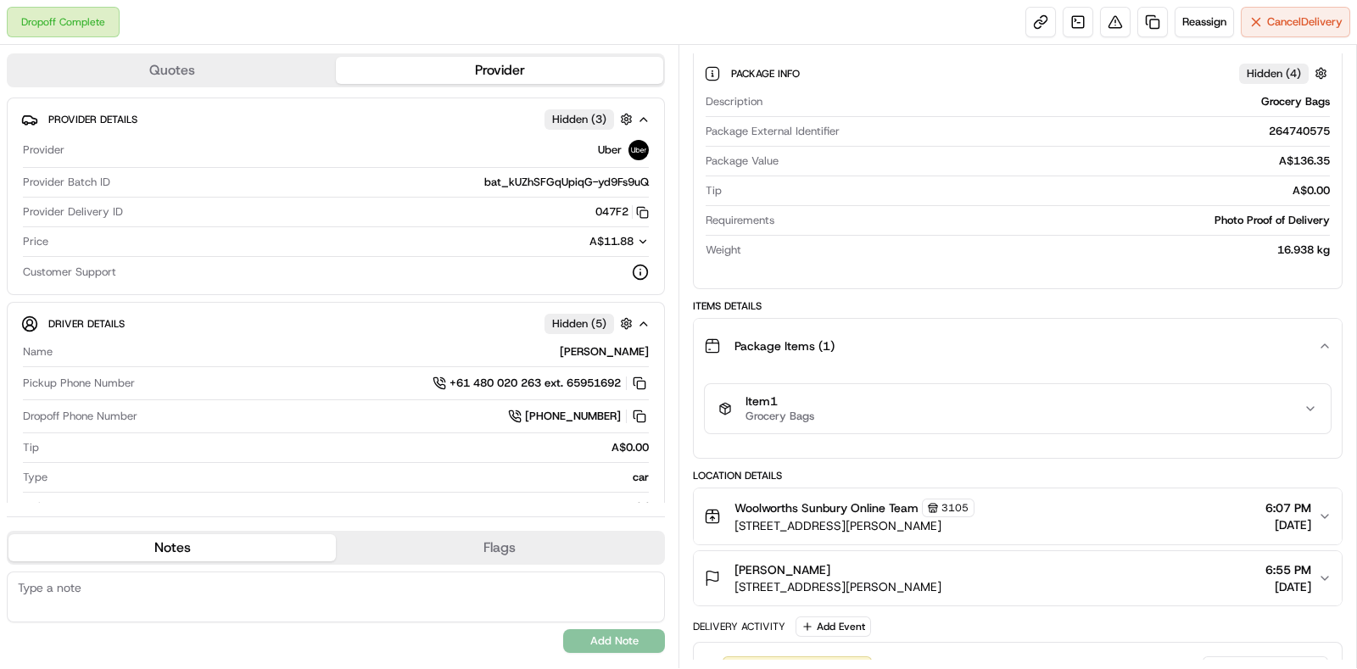
click at [1106, 443] on div "Item 1 Grocery Bags" at bounding box center [1018, 415] width 648 height 85
click at [1111, 426] on button "Item 1 Grocery Bags" at bounding box center [1018, 408] width 626 height 49
